Goal: Task Accomplishment & Management: Manage account settings

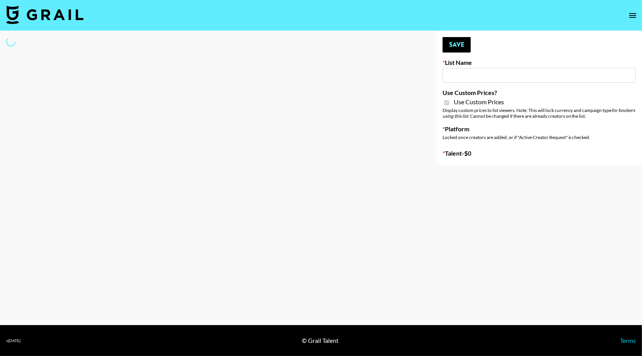
type input "Primal Harvest NEW ([DATE])"
checkbox input "true"
select select "Brand"
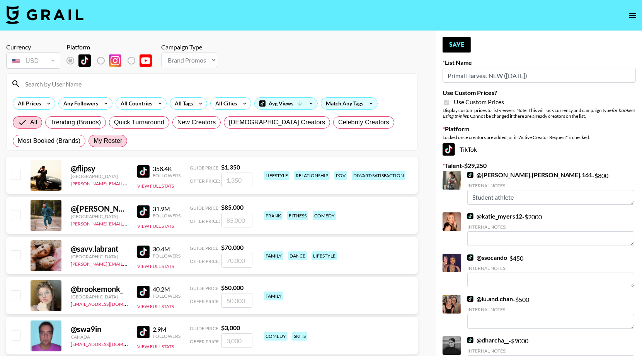
click at [104, 139] on span "My Roster" at bounding box center [108, 140] width 29 height 9
click at [94, 141] on input "My Roster" at bounding box center [94, 141] width 0 height 0
radio input "true"
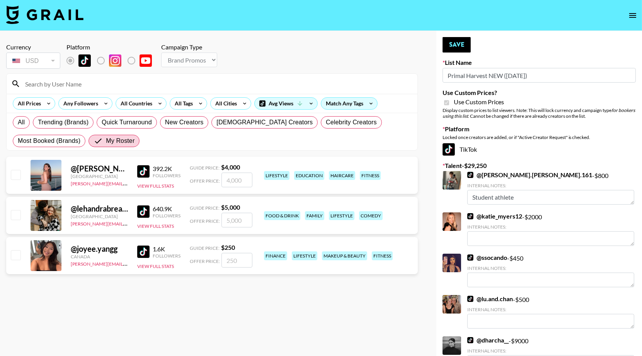
click at [14, 216] on input "checkbox" at bounding box center [15, 214] width 9 height 9
checkbox input "true"
type input "5000"
click at [228, 221] on input "5000" at bounding box center [236, 220] width 31 height 15
checkbox input "false"
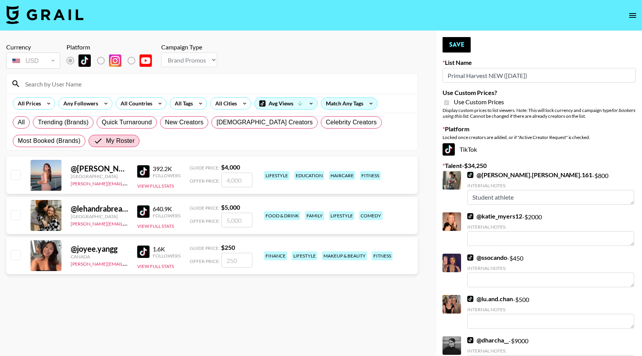
checkbox input "true"
type input "3000"
click at [450, 43] on button "Save" at bounding box center [456, 44] width 28 height 15
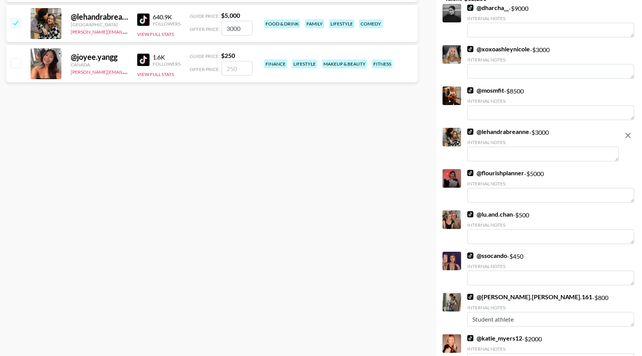
scroll to position [188, 0]
